Goal: Task Accomplishment & Management: Use online tool/utility

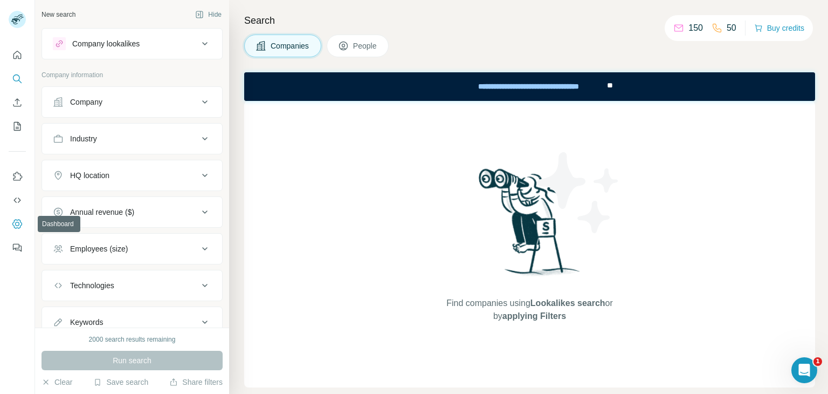
click at [13, 221] on icon "Dashboard" at bounding box center [17, 223] width 11 height 11
click at [484, 21] on h4 "Search" at bounding box center [529, 20] width 571 height 15
click at [350, 207] on div "Find companies using Lookalikes search or by applying Filters" at bounding box center [529, 244] width 571 height 286
drag, startPoint x: 703, startPoint y: 3, endPoint x: 299, endPoint y: 233, distance: 464.7
click at [299, 233] on div "Find companies using Lookalikes search or by applying Filters" at bounding box center [529, 244] width 571 height 286
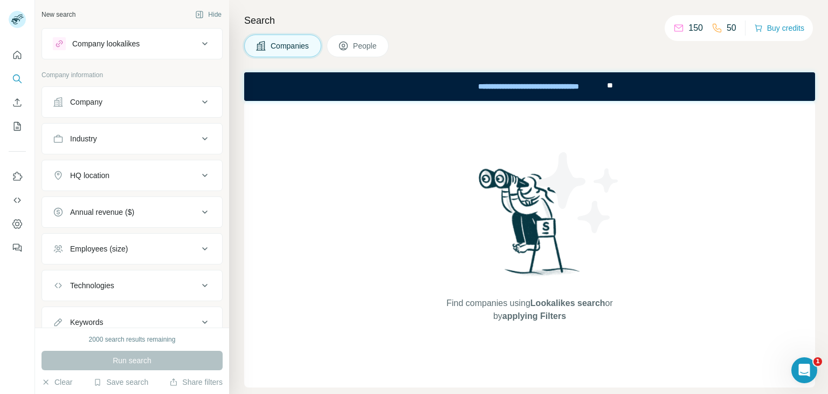
click at [701, 153] on div "Find companies using Lookalikes search or by applying Filters" at bounding box center [529, 244] width 571 height 286
click at [16, 175] on icon "Use Surfe on LinkedIn" at bounding box center [17, 176] width 11 height 11
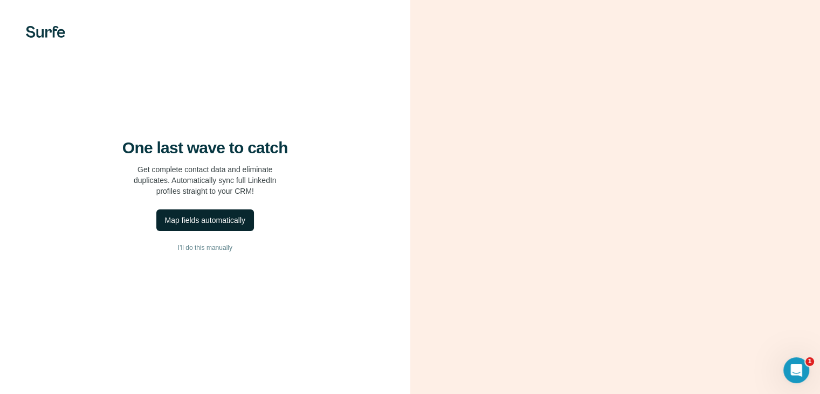
click at [203, 225] on div "Map fields automatically" at bounding box center [205, 220] width 80 height 11
